Goal: Task Accomplishment & Management: Use online tool/utility

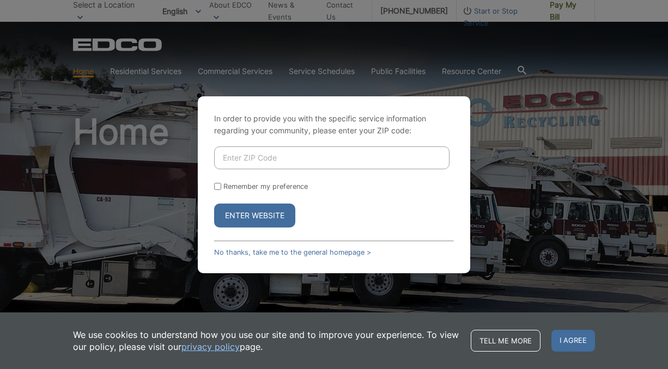
click at [380, 164] on input "Enter ZIP Code" at bounding box center [331, 158] width 235 height 23
type input "91977"
click at [217, 185] on input "Remember my preference" at bounding box center [217, 186] width 7 height 7
checkbox input "true"
click at [252, 218] on button "Enter Website" at bounding box center [254, 216] width 81 height 24
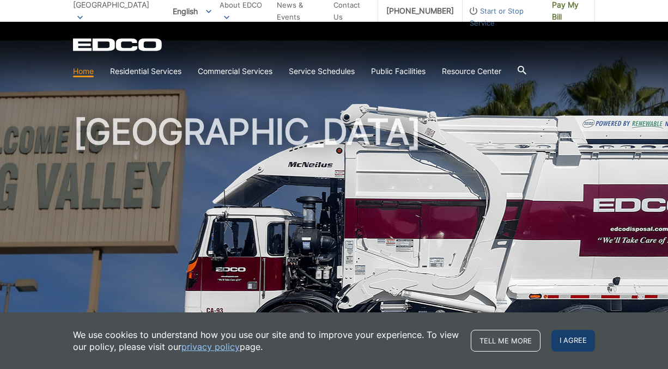
click at [573, 344] on span "I agree" at bounding box center [573, 341] width 44 height 22
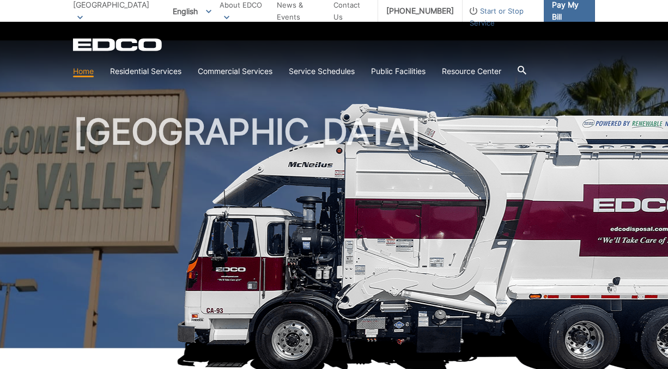
click at [562, 11] on span "Pay My Bill" at bounding box center [569, 11] width 34 height 24
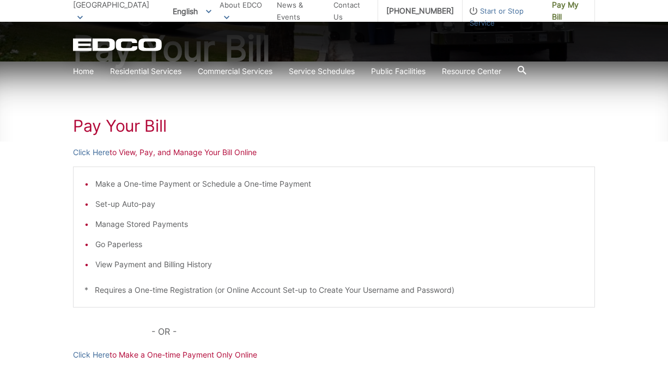
scroll to position [135, 0]
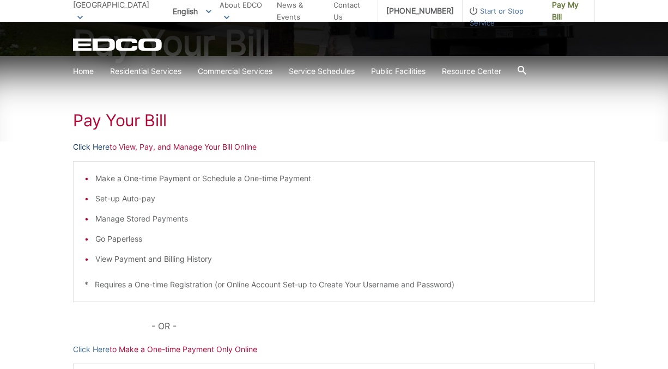
click at [97, 145] on link "Click Here" at bounding box center [91, 147] width 36 height 12
